Goal: Obtain resource: Obtain resource

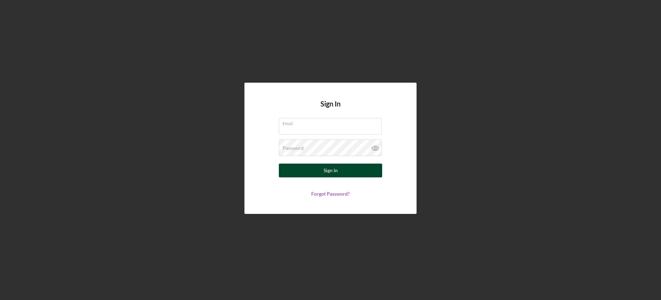
type input "[EMAIL_ADDRESS][DOMAIN_NAME]"
click at [334, 172] on div "Sign In" at bounding box center [331, 171] width 14 height 14
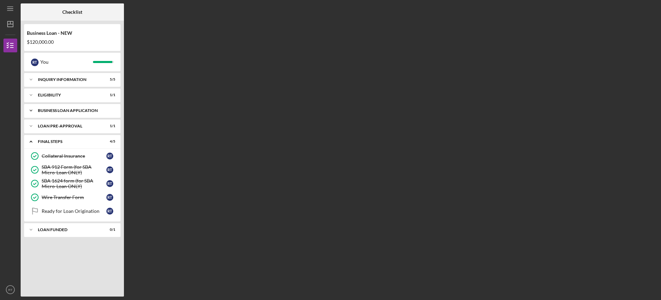
click at [31, 109] on icon "Icon/Expander" at bounding box center [31, 111] width 14 height 14
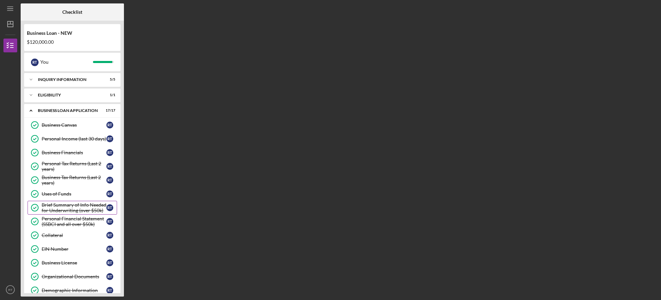
scroll to position [69, 0]
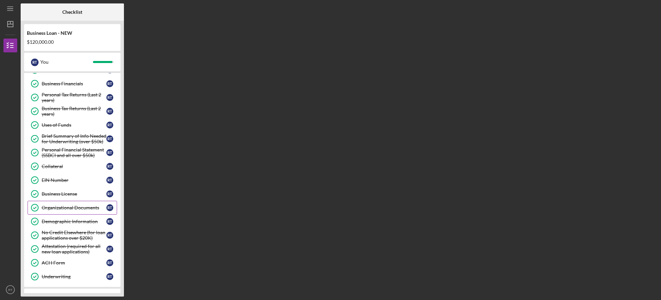
click at [81, 207] on div "Organizational Documents" at bounding box center [74, 208] width 65 height 6
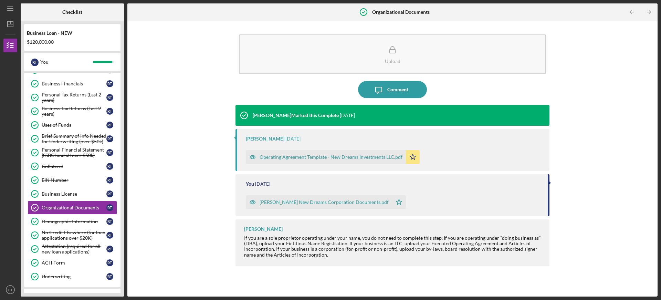
click at [302, 158] on div "Operating Agreement Template - New Dreams Investments LLC.pdf" at bounding box center [331, 157] width 143 height 6
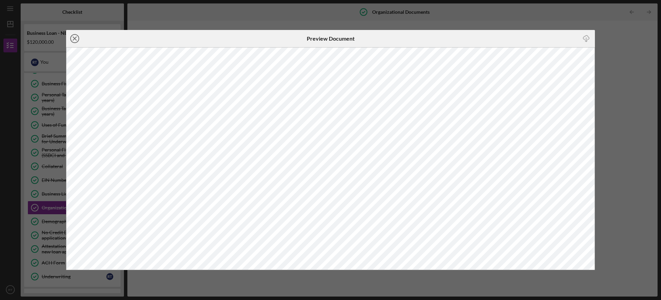
click at [75, 37] on icon "Icon/Close" at bounding box center [74, 38] width 17 height 17
